Goal: Task Accomplishment & Management: Manage account settings

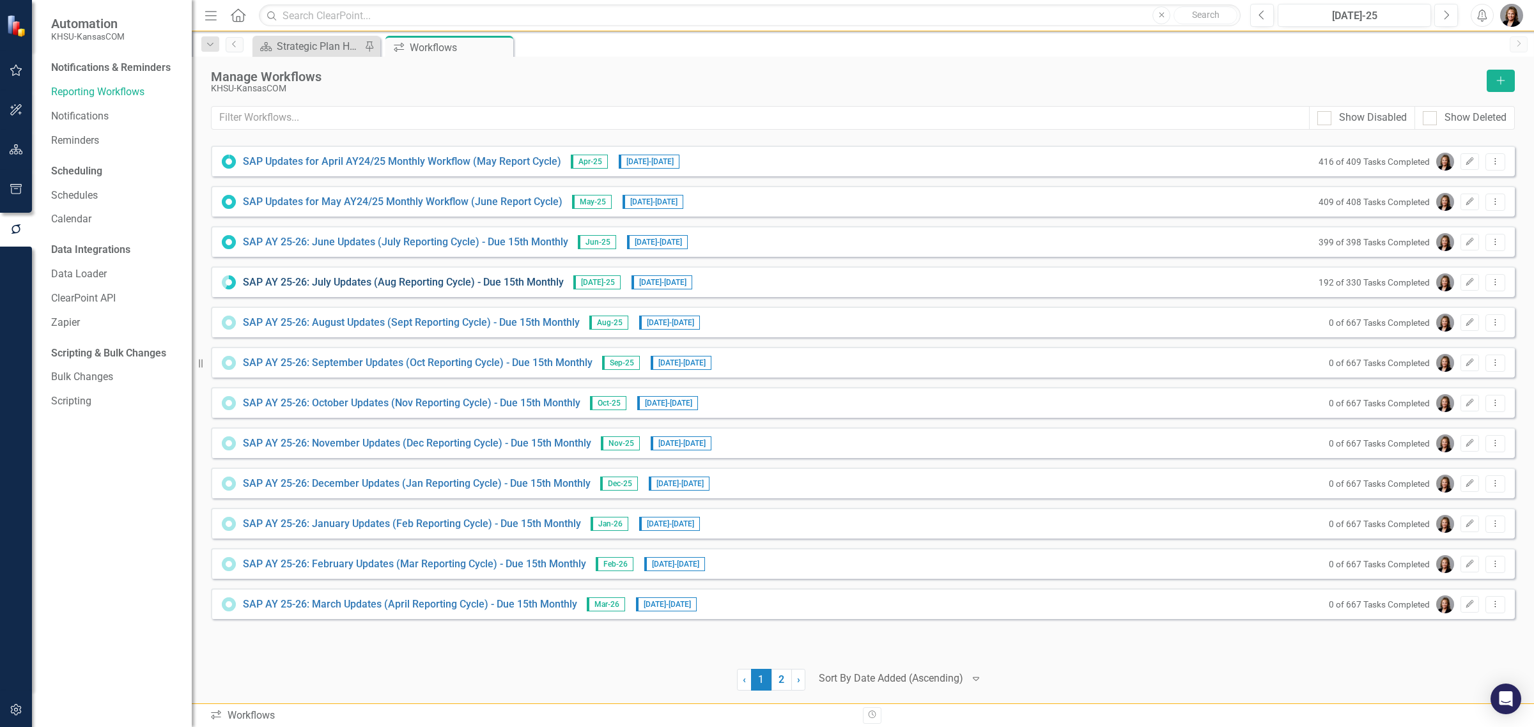
click at [282, 278] on link "SAP AY 25-26: July Updates (Aug Reporting Cycle) - Due 15th Monthly" at bounding box center [403, 283] width 321 height 15
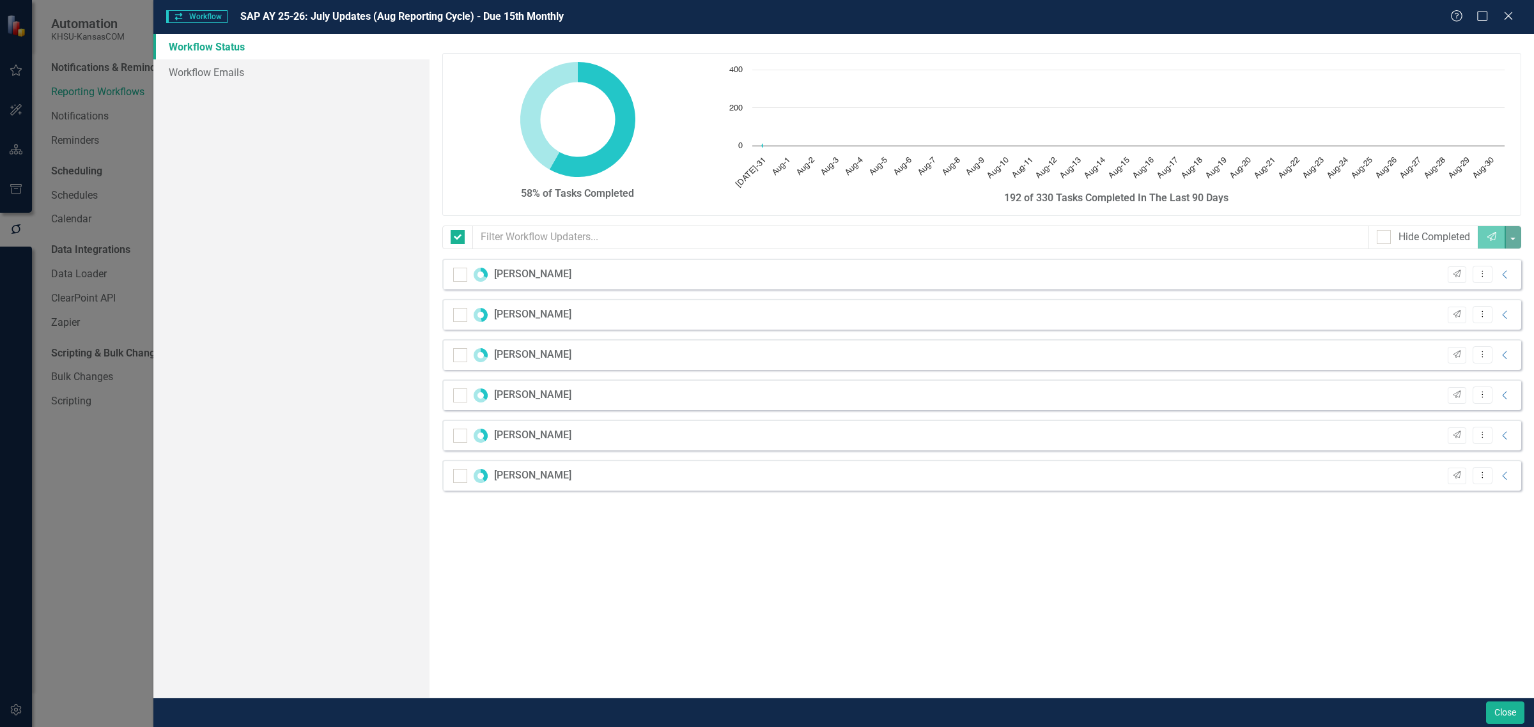
checkbox input "false"
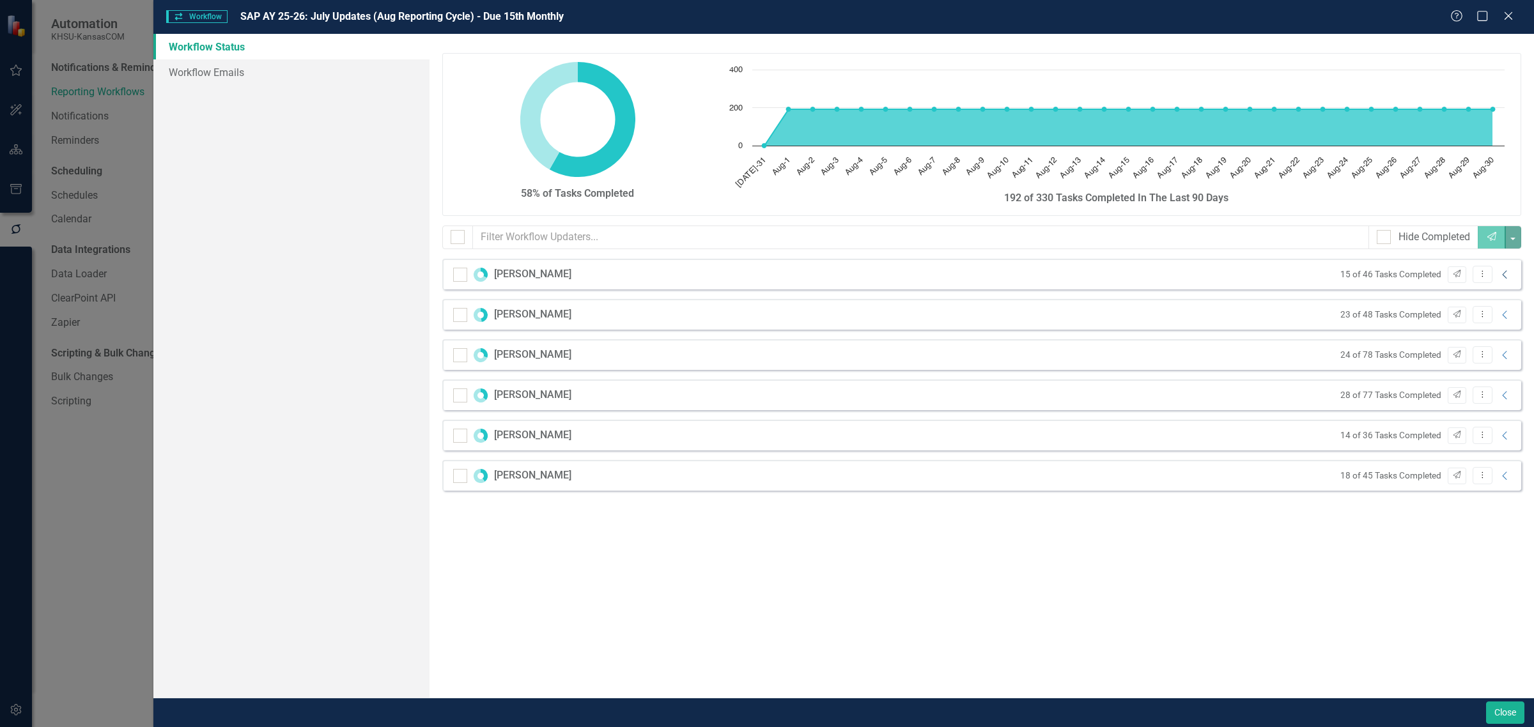
click at [1504, 272] on icon "Collapse" at bounding box center [1505, 275] width 13 height 10
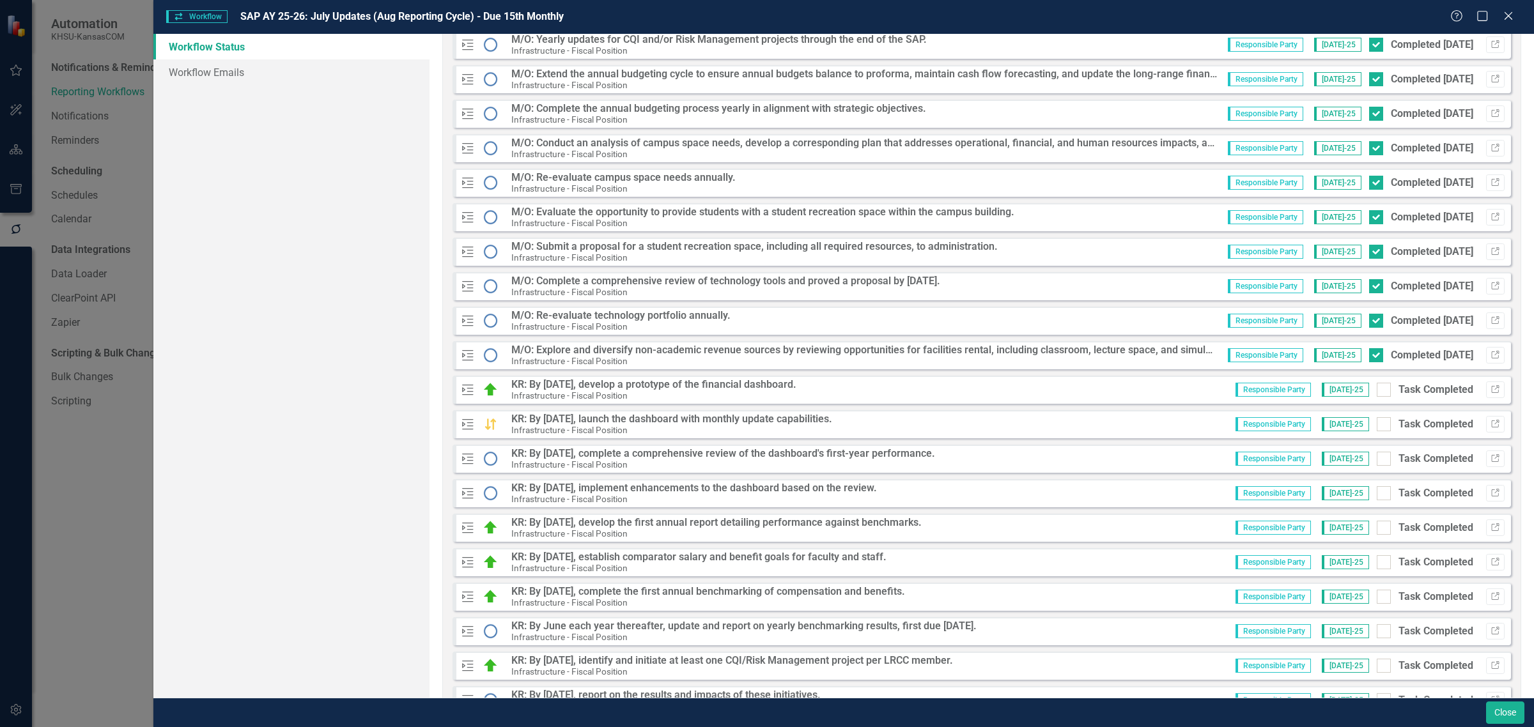
scroll to position [479, 0]
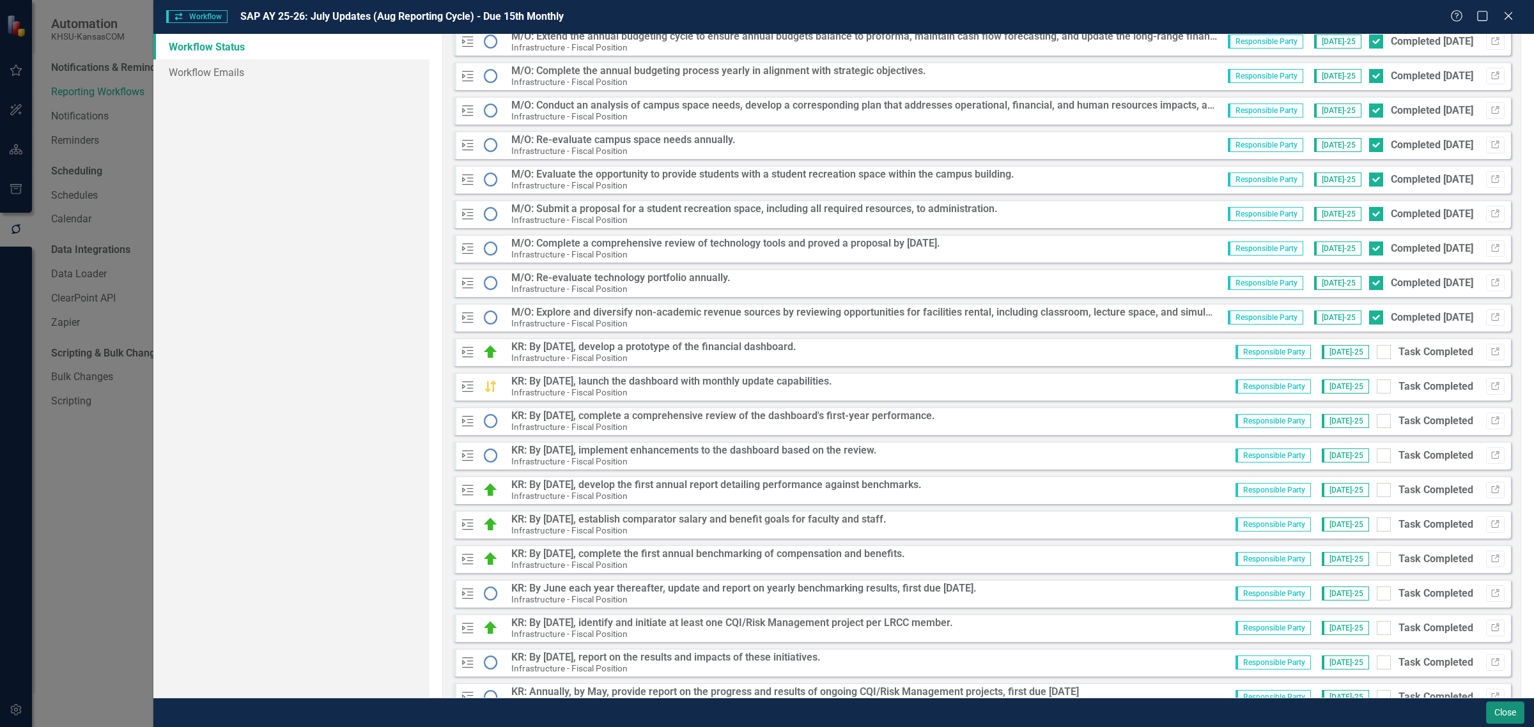
click at [1521, 708] on button "Close" at bounding box center [1505, 713] width 38 height 22
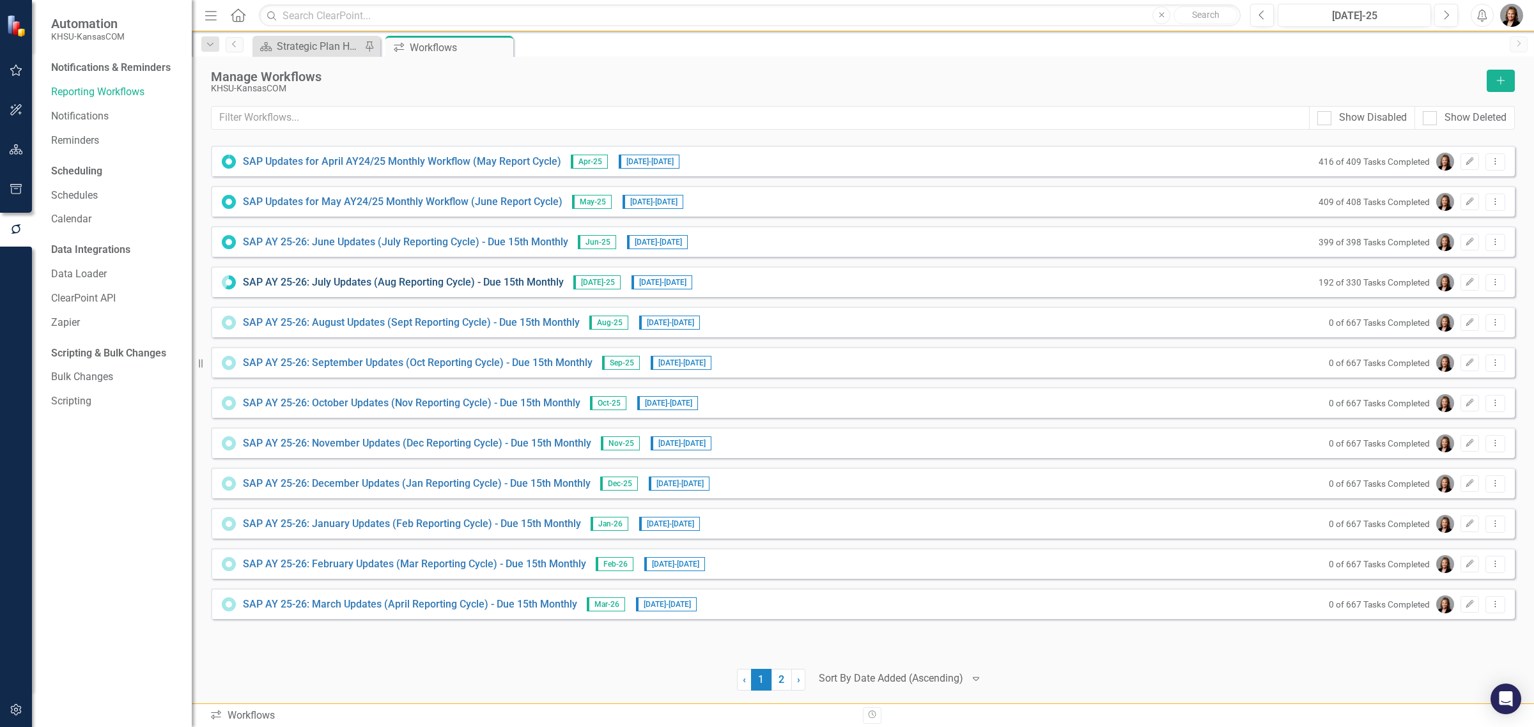
click at [268, 279] on link "SAP AY 25-26: July Updates (Aug Reporting Cycle) - Due 15th Monthly" at bounding box center [403, 283] width 321 height 15
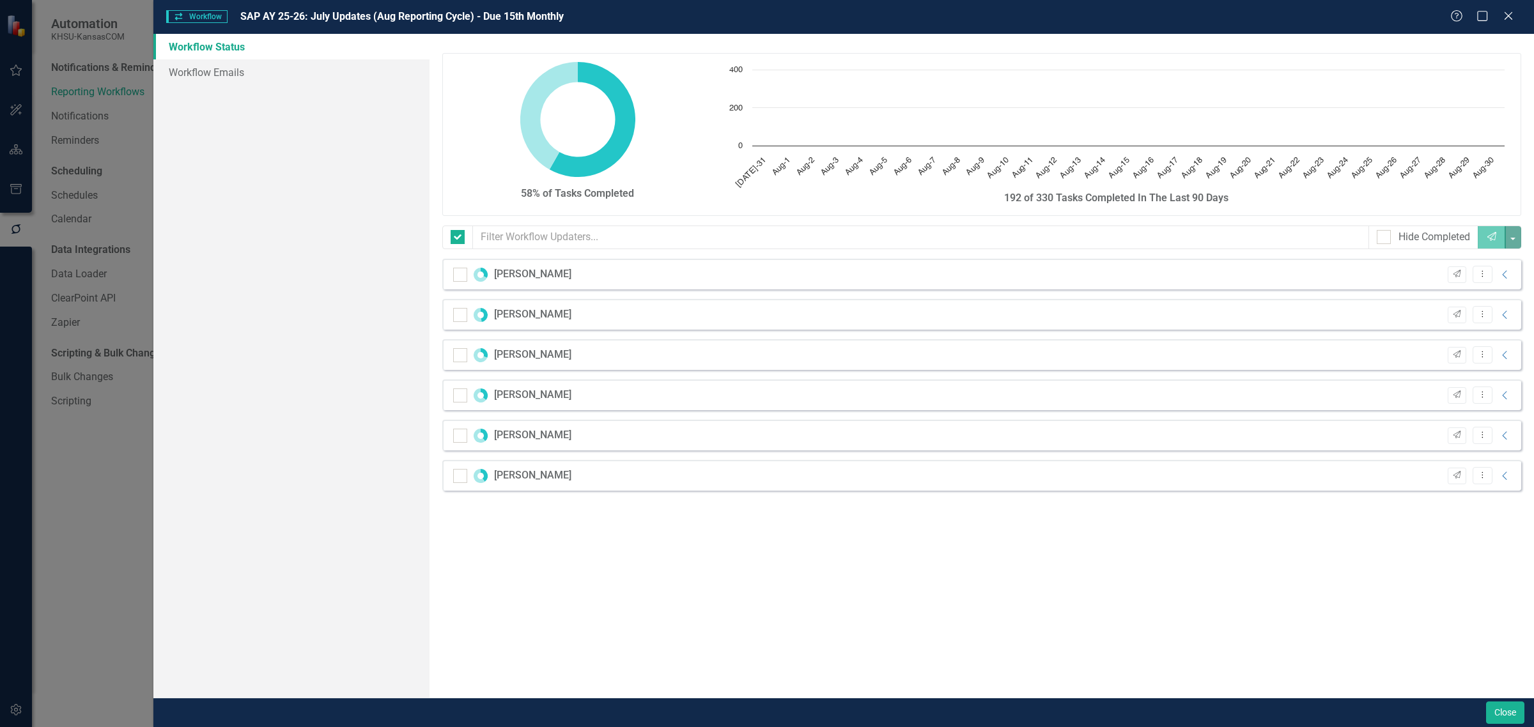
checkbox input "false"
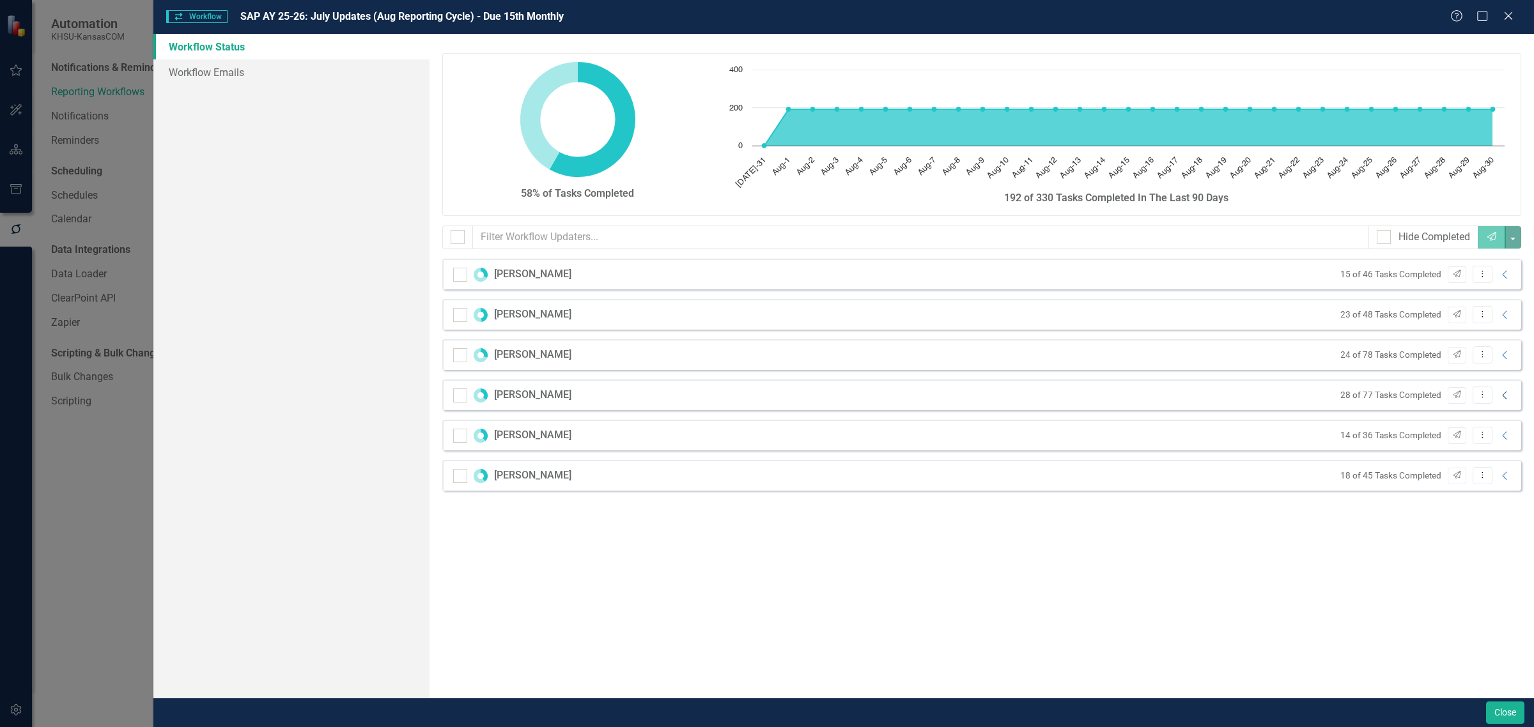
click at [1502, 398] on icon "Collapse" at bounding box center [1505, 396] width 13 height 10
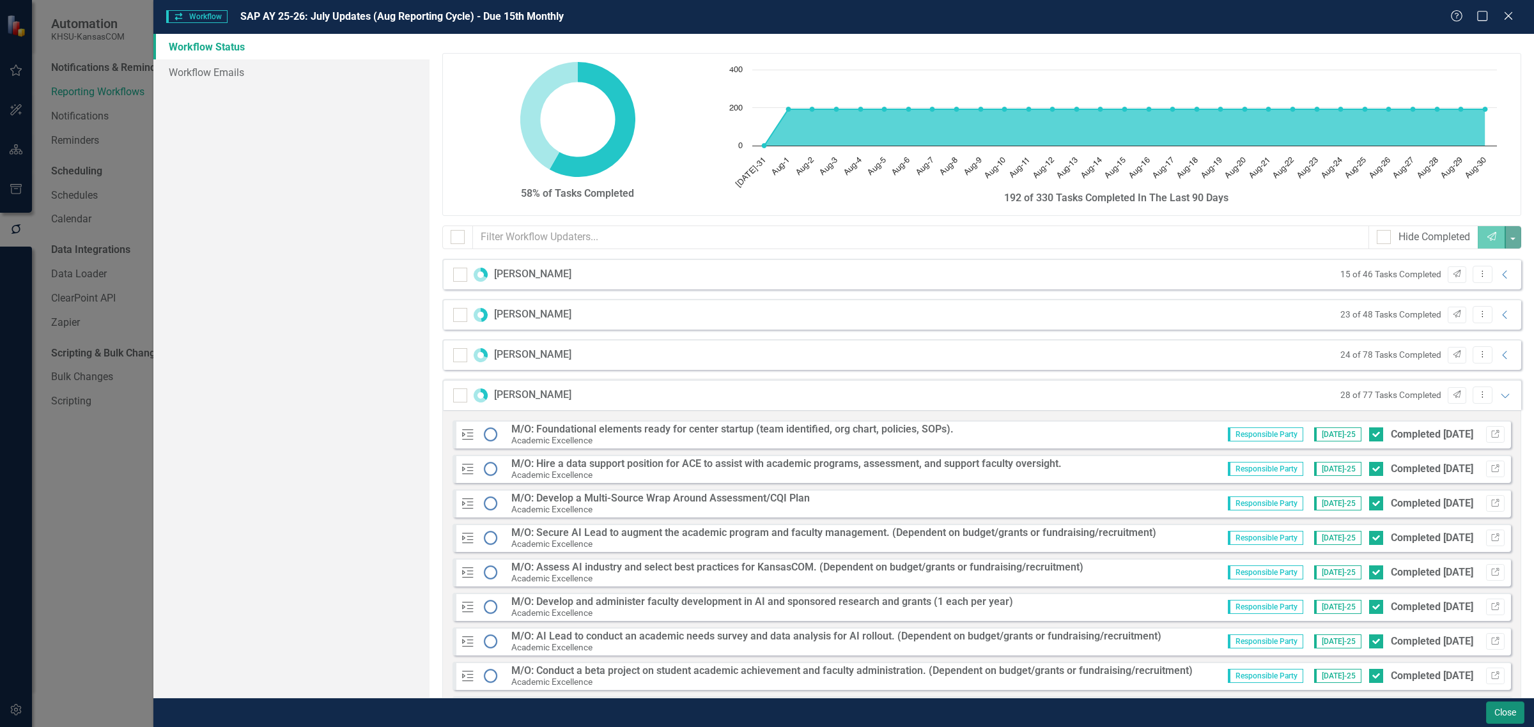
click at [1503, 717] on button "Close" at bounding box center [1505, 713] width 38 height 22
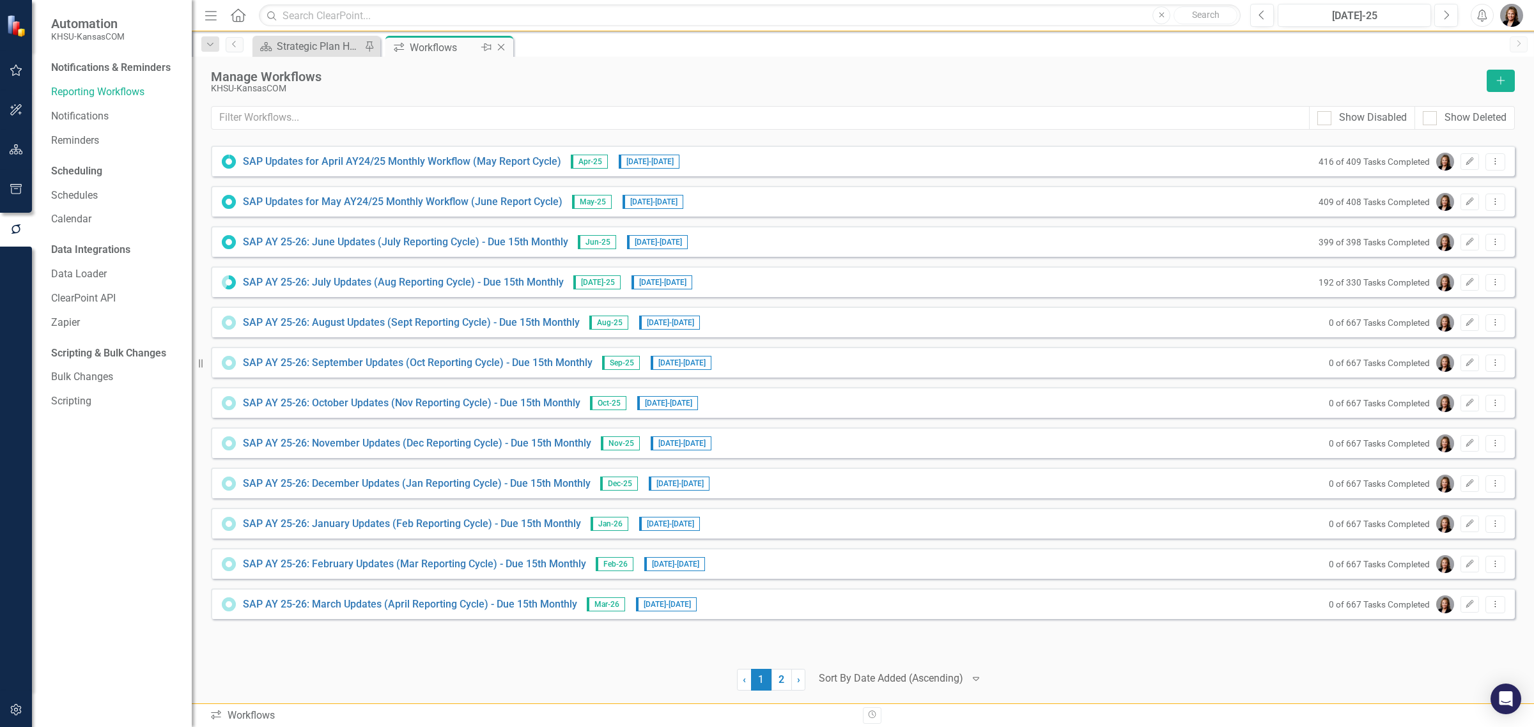
click at [504, 45] on icon "Close" at bounding box center [501, 47] width 13 height 10
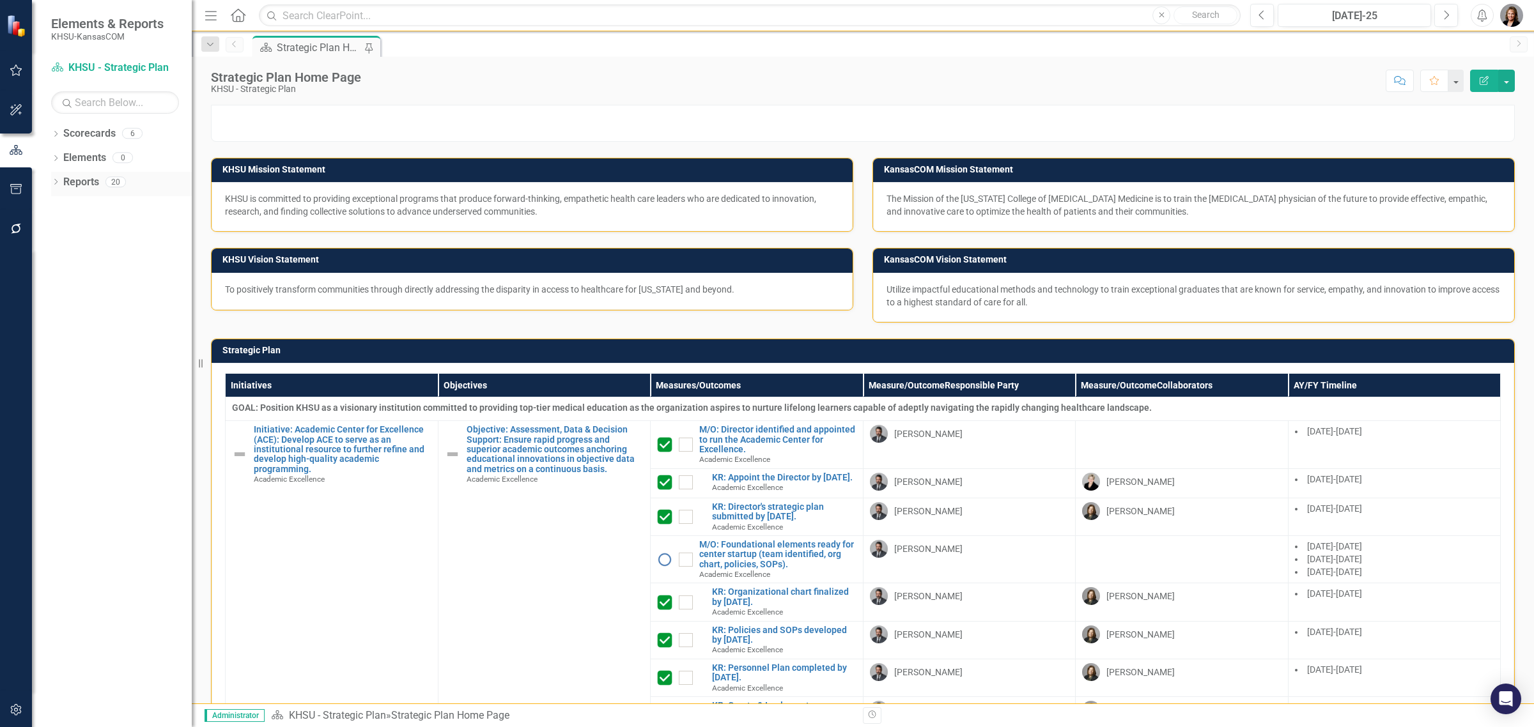
click at [56, 183] on icon "Dropdown" at bounding box center [55, 183] width 9 height 7
click at [61, 272] on icon at bounding box center [61, 275] width 3 height 6
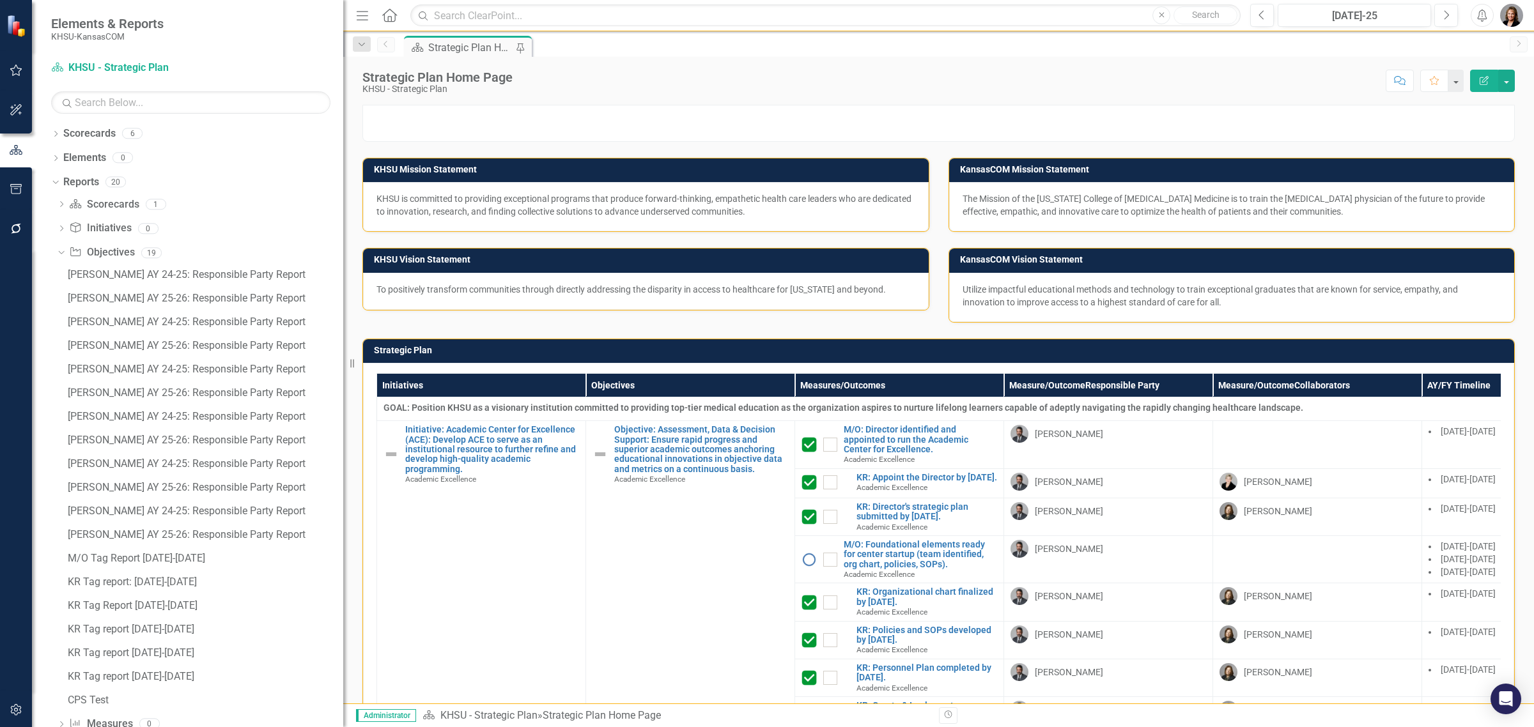
drag, startPoint x: 194, startPoint y: 363, endPoint x: 343, endPoint y: 375, distance: 150.0
click at [343, 375] on div "Resize" at bounding box center [348, 363] width 10 height 727
